Goal: Check status: Check status

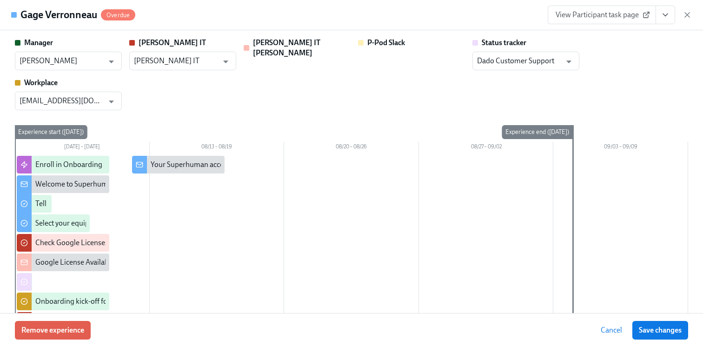
scroll to position [519, 0]
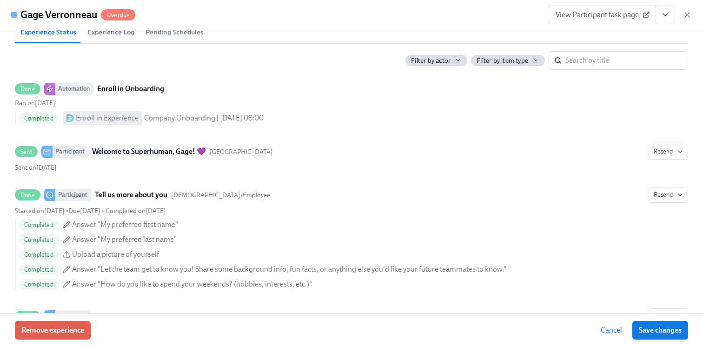
click at [685, 20] on div "View Participant task page" at bounding box center [619, 15] width 144 height 19
click at [685, 14] on icon "button" at bounding box center [686, 15] width 5 height 5
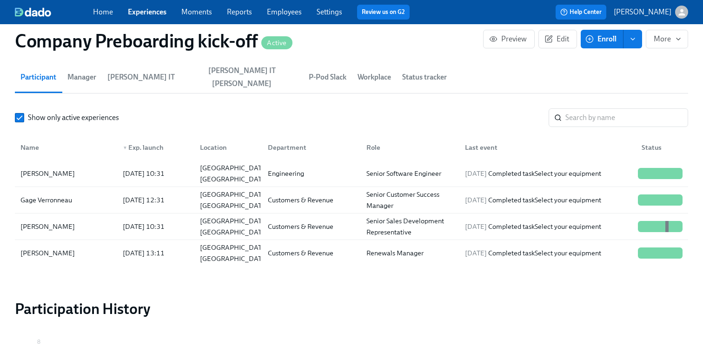
click at [151, 11] on link "Experiences" at bounding box center [147, 11] width 39 height 9
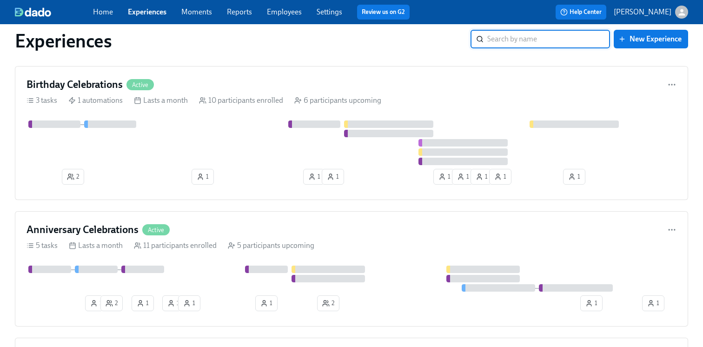
scroll to position [1507, 0]
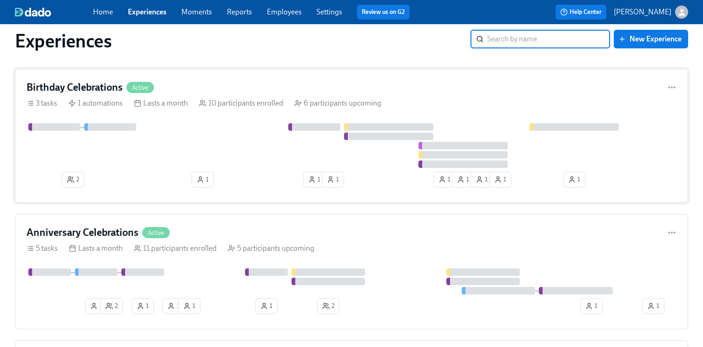
click at [220, 177] on div "2 1 1 1 1 1 1 1 1" at bounding box center [351, 157] width 650 height 68
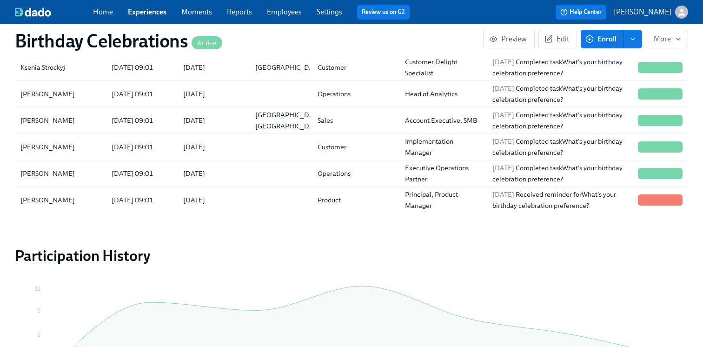
scroll to position [861, 0]
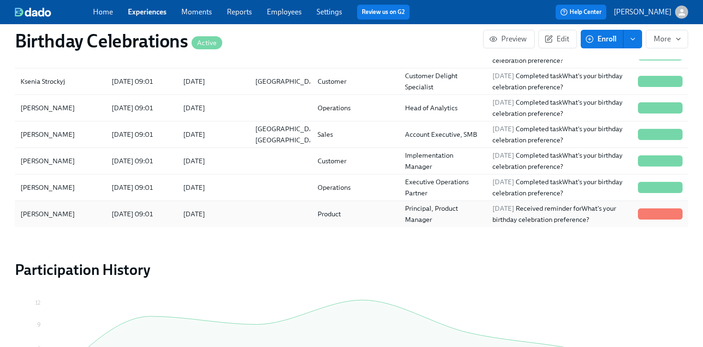
click at [238, 221] on div "[DATE]" at bounding box center [212, 213] width 72 height 19
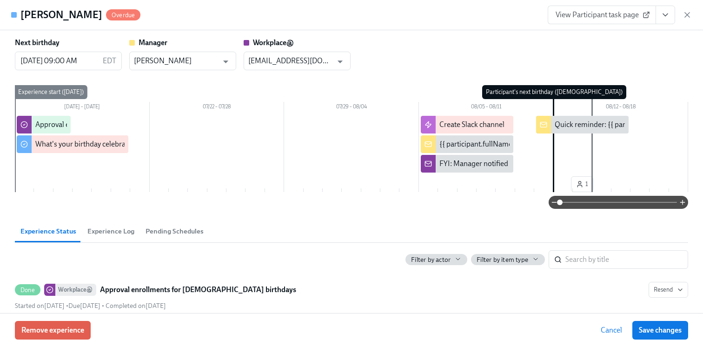
scroll to position [980, 0]
click at [685, 16] on icon "button" at bounding box center [686, 15] width 5 height 5
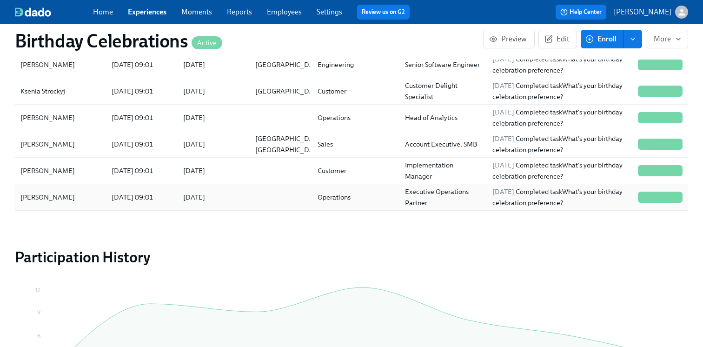
scroll to position [195, 0]
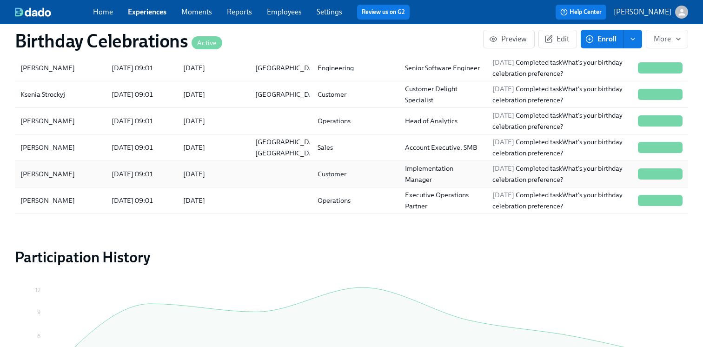
click at [153, 174] on div "[DATE] 09:01" at bounding box center [132, 173] width 49 height 11
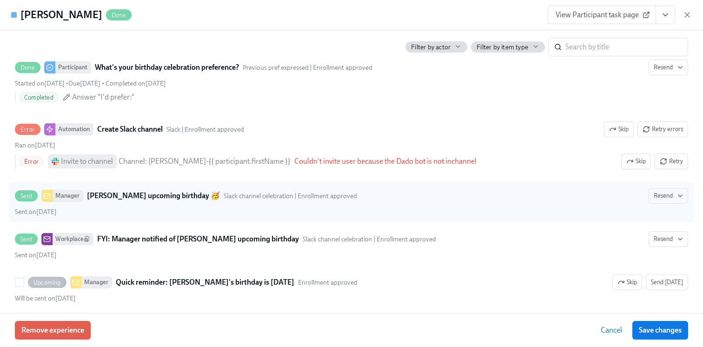
scroll to position [300, 0]
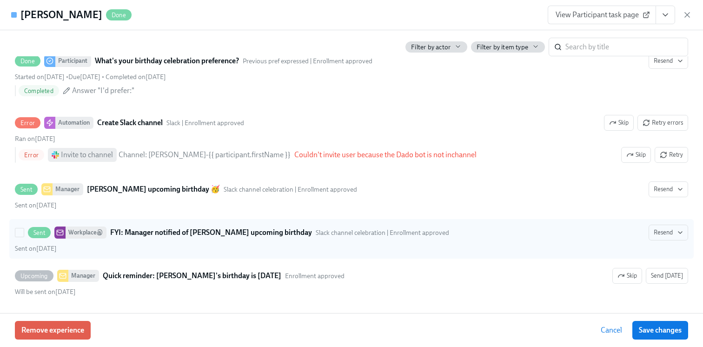
click at [320, 247] on div "Sent on [DATE]" at bounding box center [351, 248] width 673 height 9
click at [24, 237] on input "Sent Workplace@ FYI: Manager notified of [PERSON_NAME] upcoming birthday Slack …" at bounding box center [19, 232] width 8 height 8
checkbox input "true"
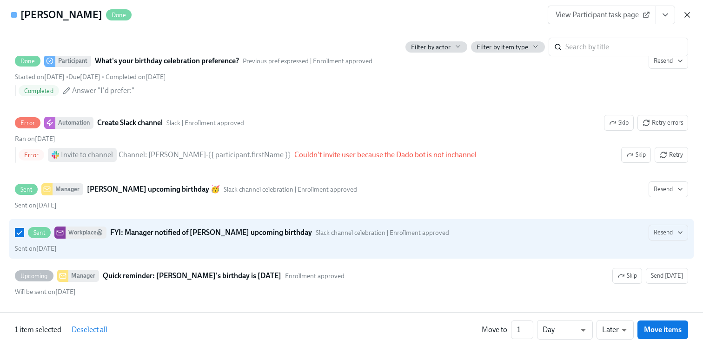
click at [686, 18] on icon "button" at bounding box center [686, 14] width 9 height 9
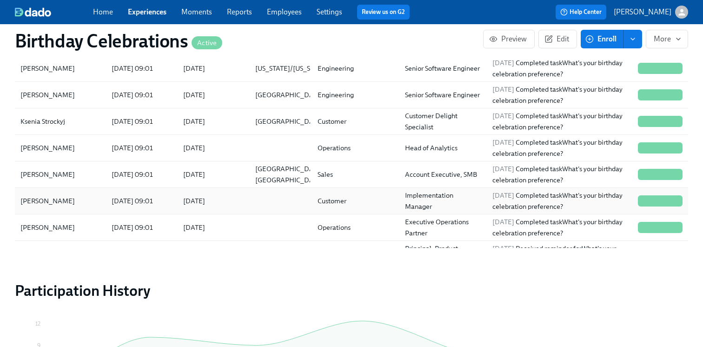
scroll to position [202, 0]
click at [84, 198] on div "[PERSON_NAME]" at bounding box center [60, 200] width 87 height 19
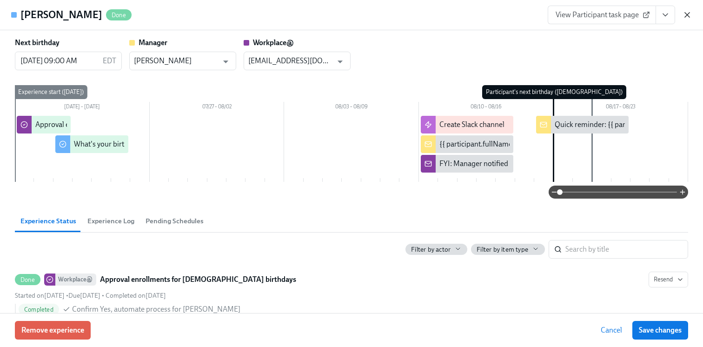
click at [688, 15] on icon "button" at bounding box center [686, 14] width 9 height 9
